Goal: Task Accomplishment & Management: Use online tool/utility

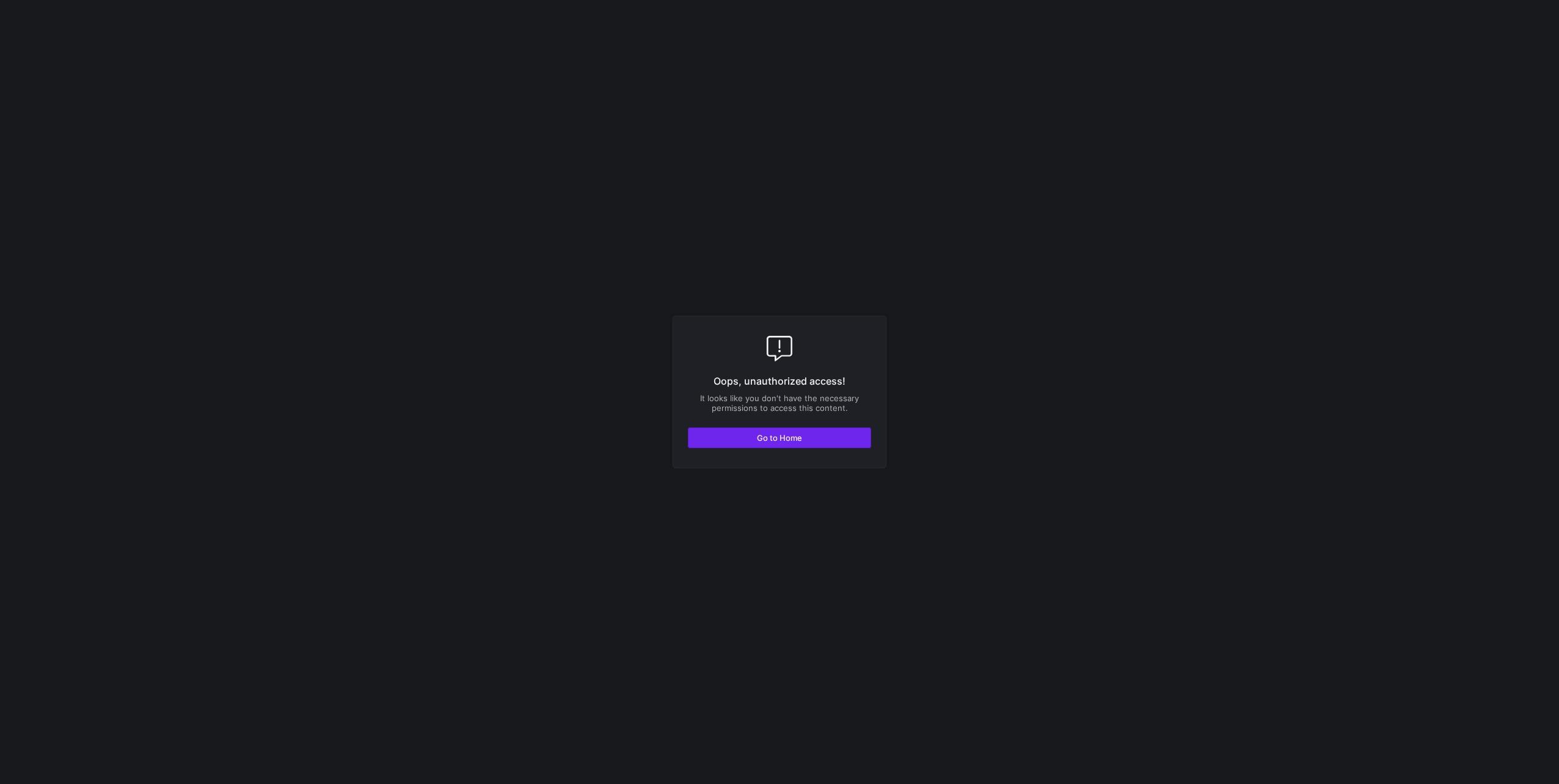
click at [742, 436] on span "button" at bounding box center [780, 438] width 182 height 19
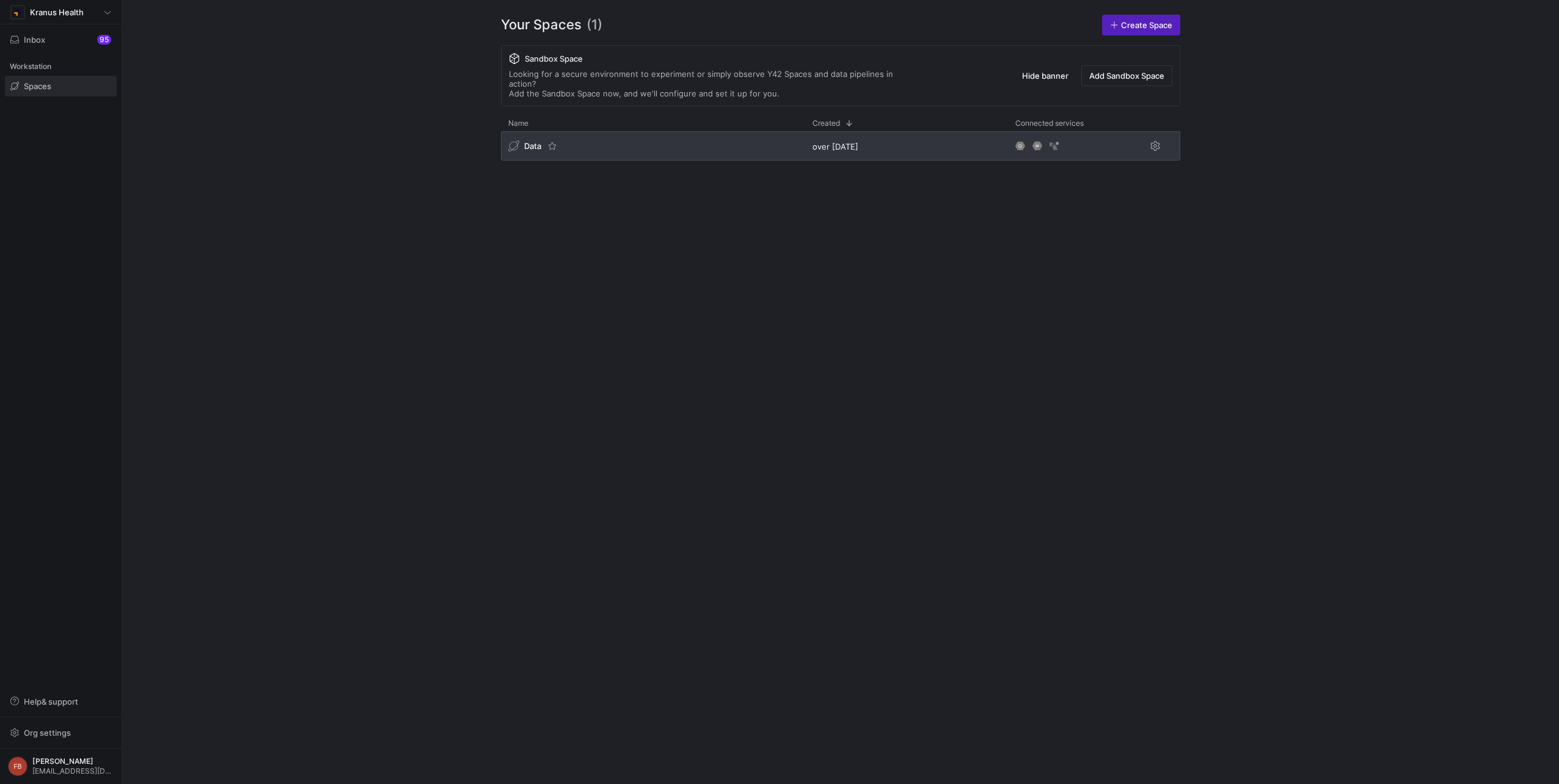
click at [718, 143] on div "Data" at bounding box center [653, 146] width 305 height 29
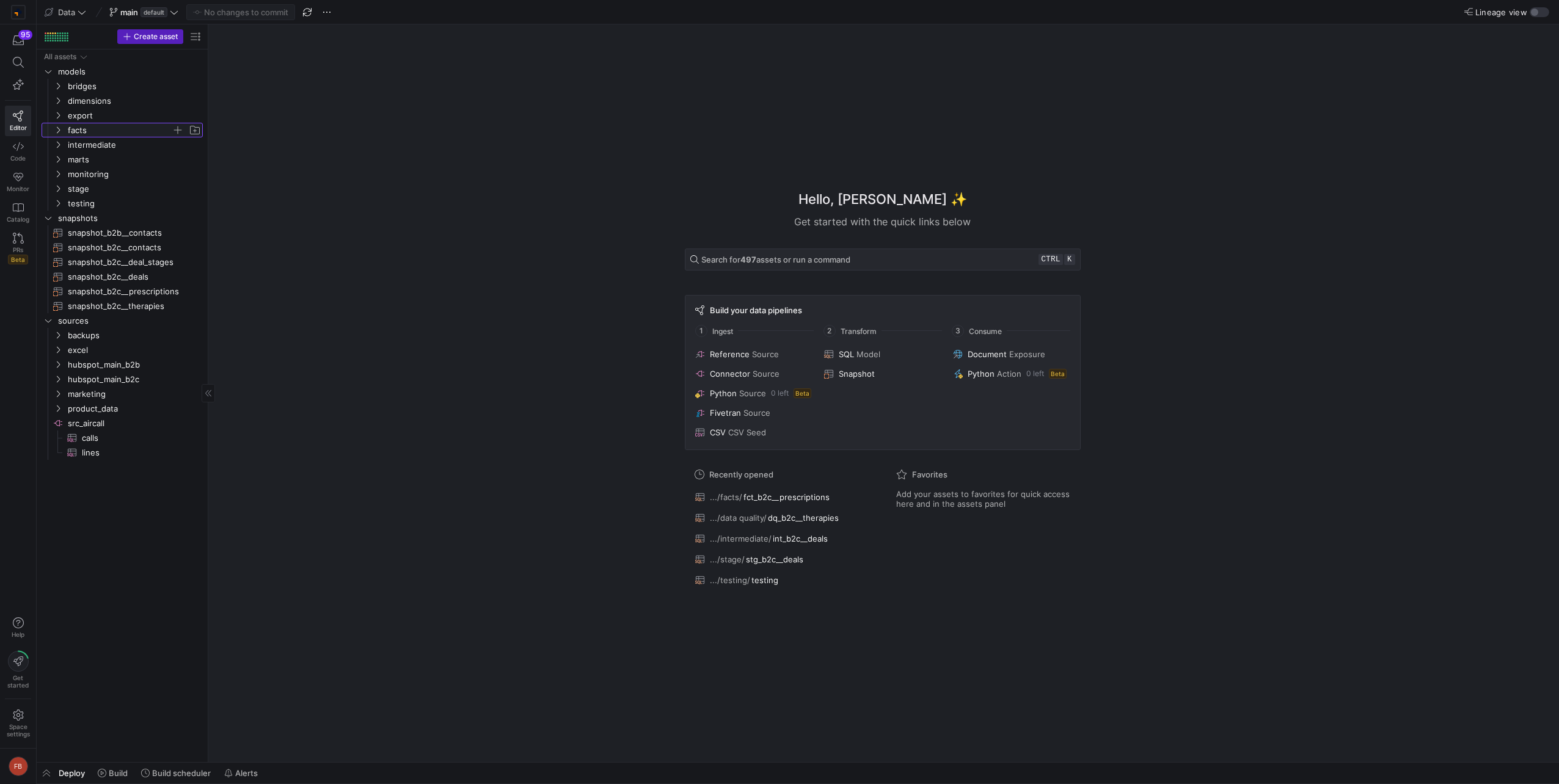
click at [72, 134] on span "facts" at bounding box center [120, 130] width 104 height 14
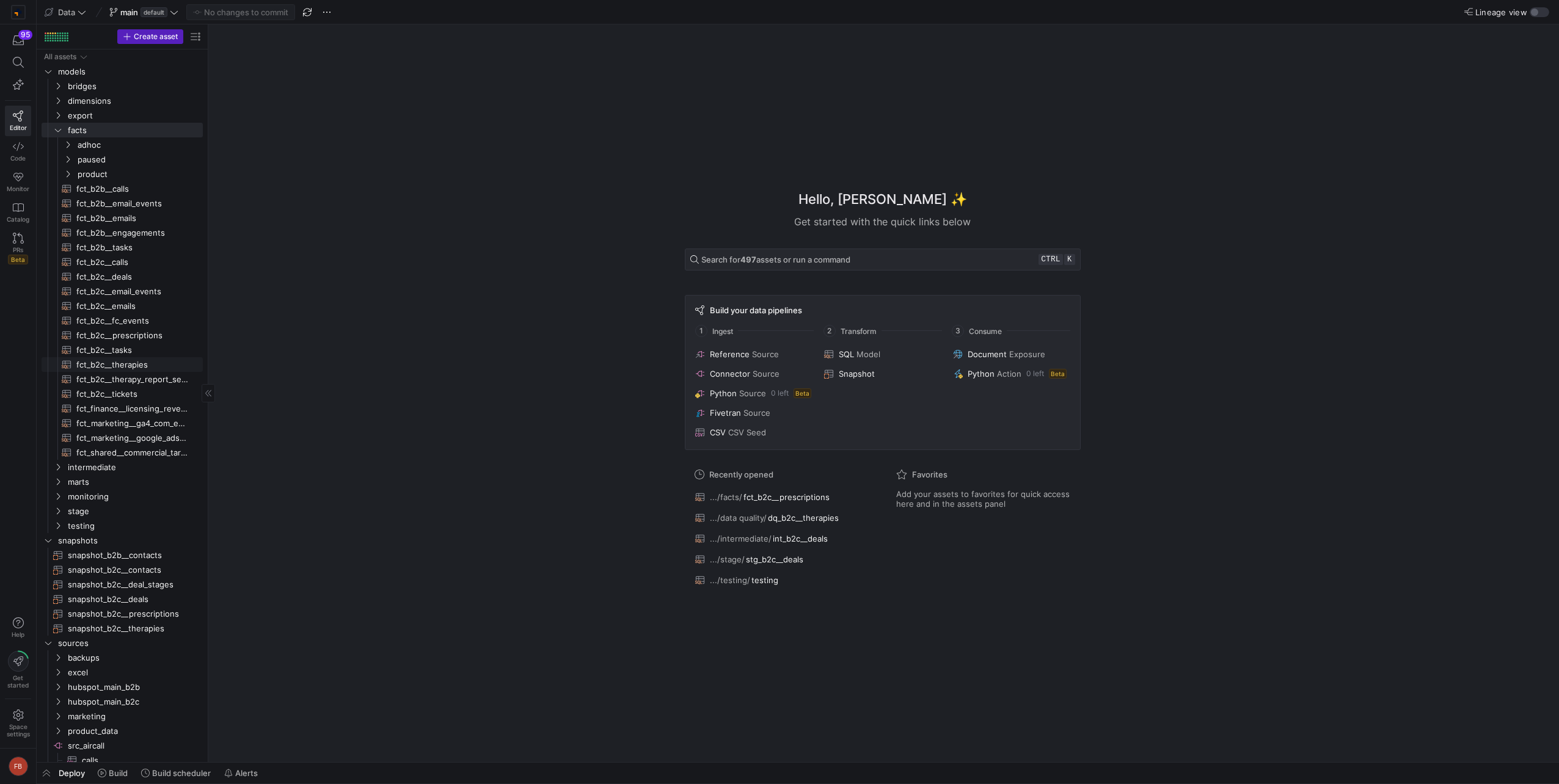
click at [132, 363] on span "fct_b2c__therapies​​​​​​​​​​" at bounding box center [132, 365] width 112 height 14
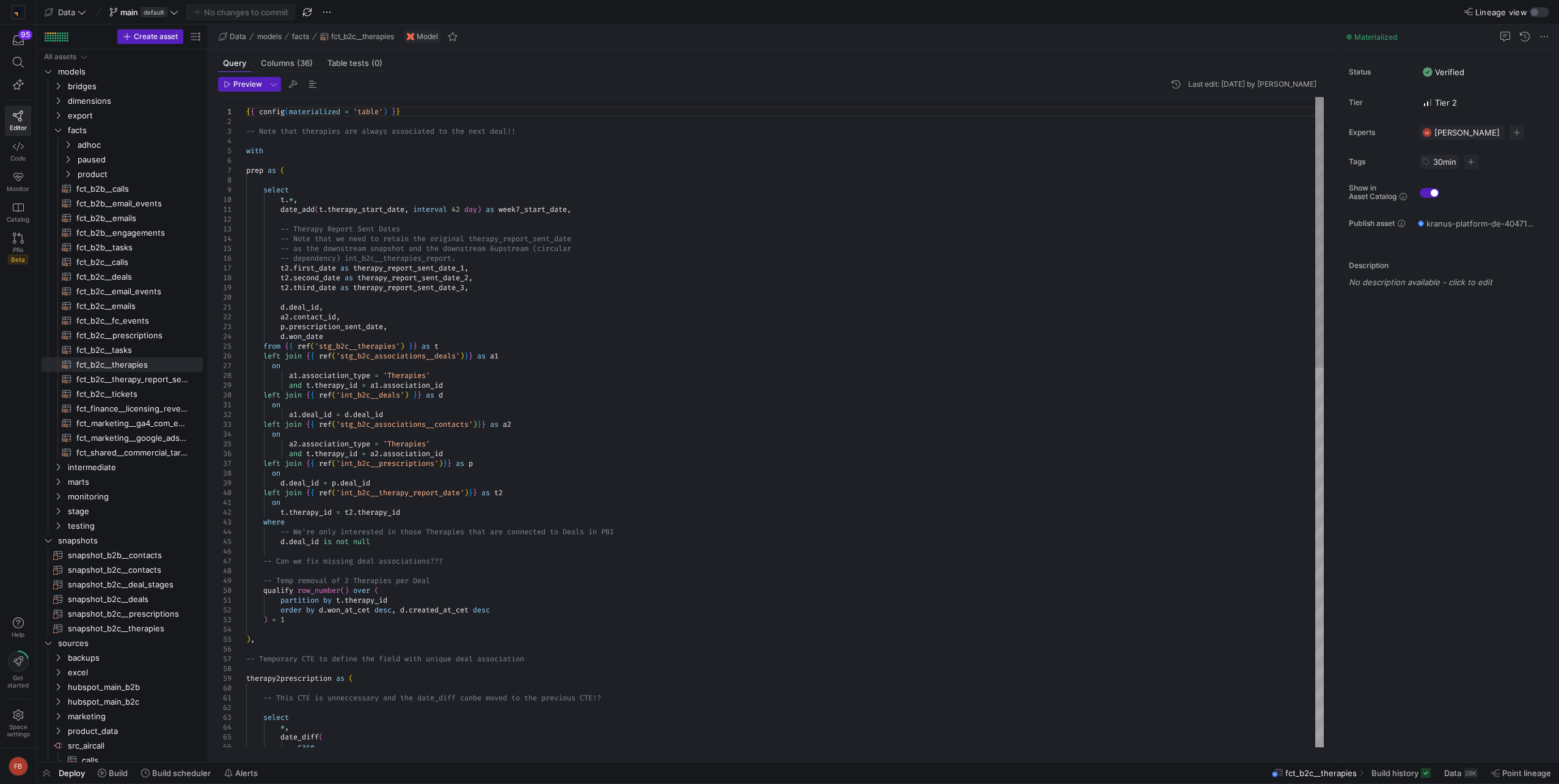
type textarea "[DOMAIN_NAME]_id, [DOMAIN_NAME]_id, p.prescription_sent_date, d.won_date from {…"
